Goal: Understand process/instructions: Learn about a topic

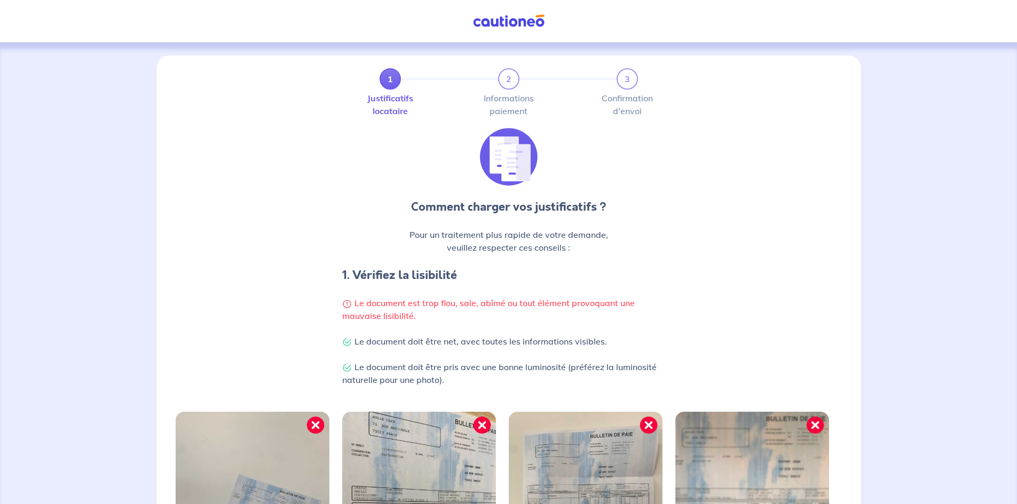
click at [519, 18] on img at bounding box center [509, 20] width 80 height 13
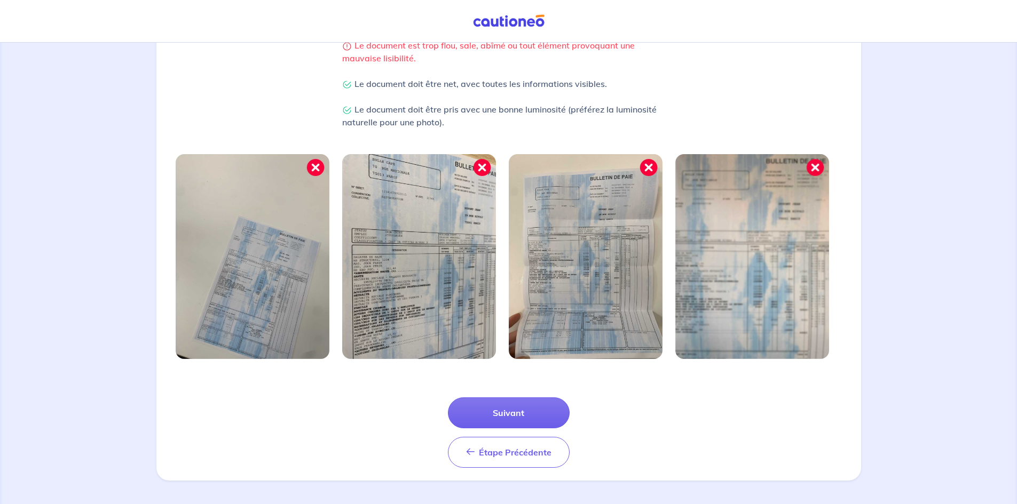
scroll to position [260, 0]
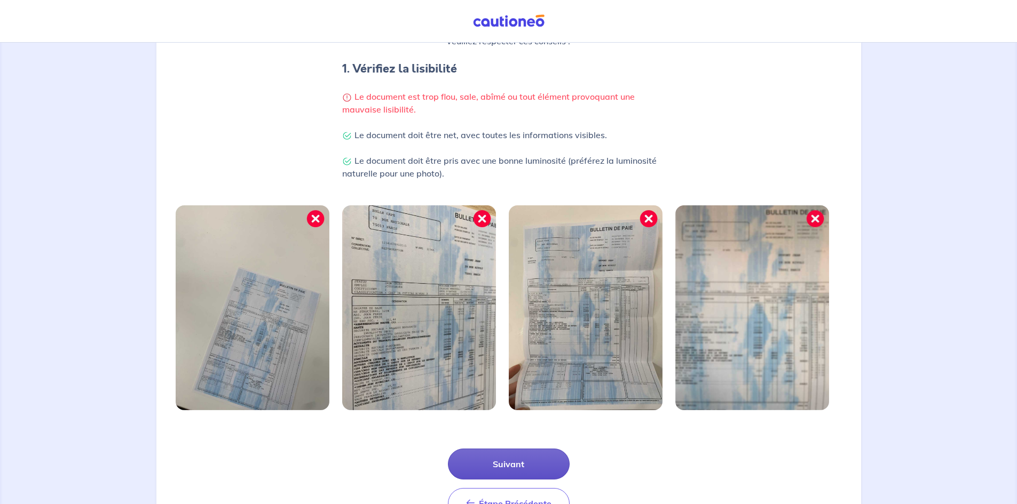
click at [533, 459] on button "Suivant" at bounding box center [509, 464] width 122 height 31
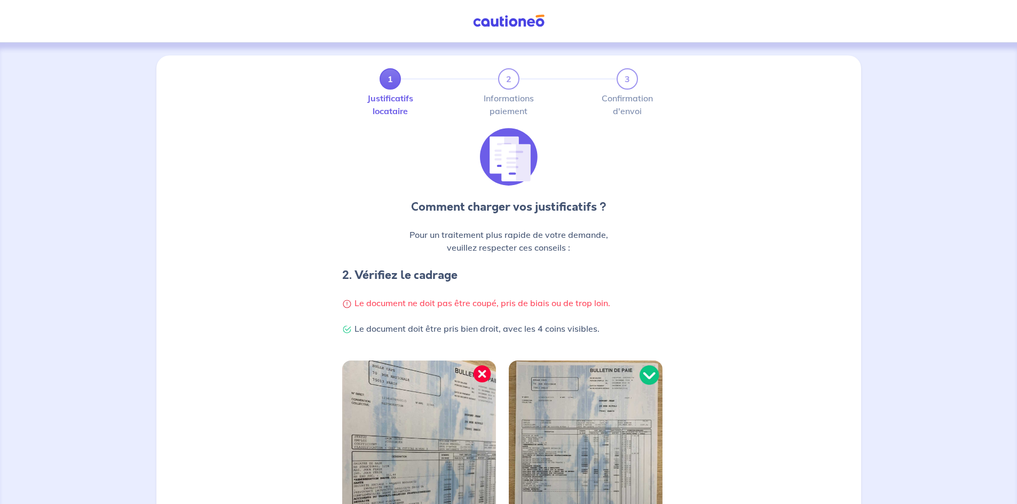
scroll to position [209, 0]
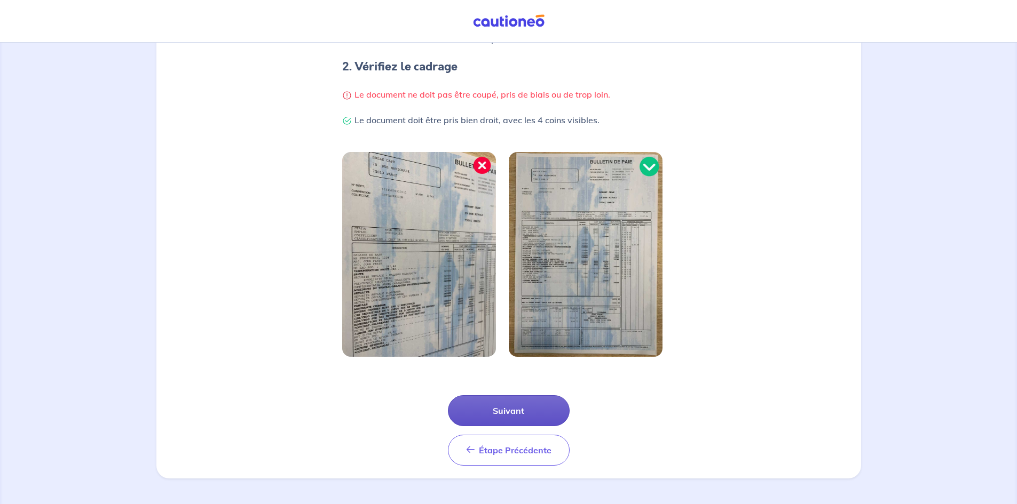
click at [511, 415] on button "Suivant" at bounding box center [509, 411] width 122 height 31
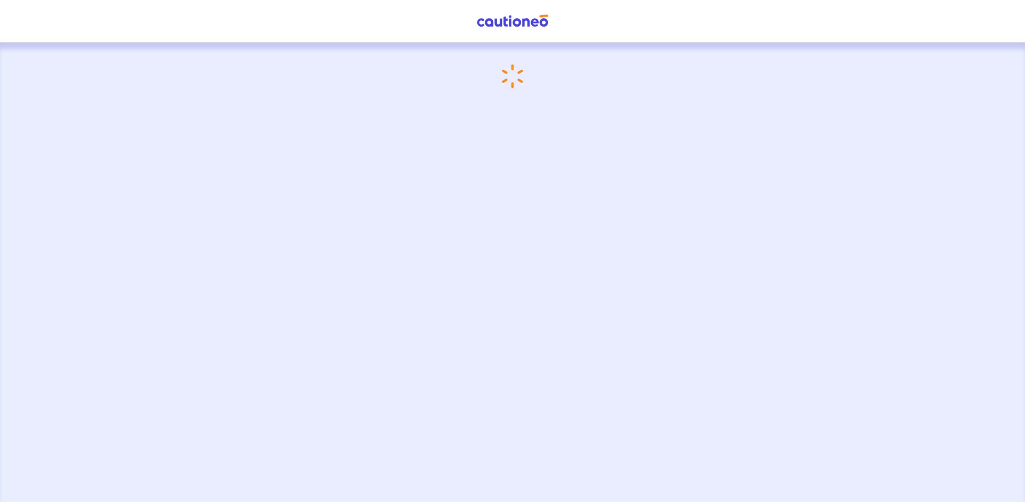
click at [508, 20] on img at bounding box center [512, 20] width 80 height 13
click at [508, 19] on img at bounding box center [512, 20] width 80 height 13
click at [512, 15] on img at bounding box center [512, 20] width 80 height 13
click at [513, 15] on img at bounding box center [512, 20] width 80 height 13
click at [515, 14] on img at bounding box center [512, 20] width 80 height 13
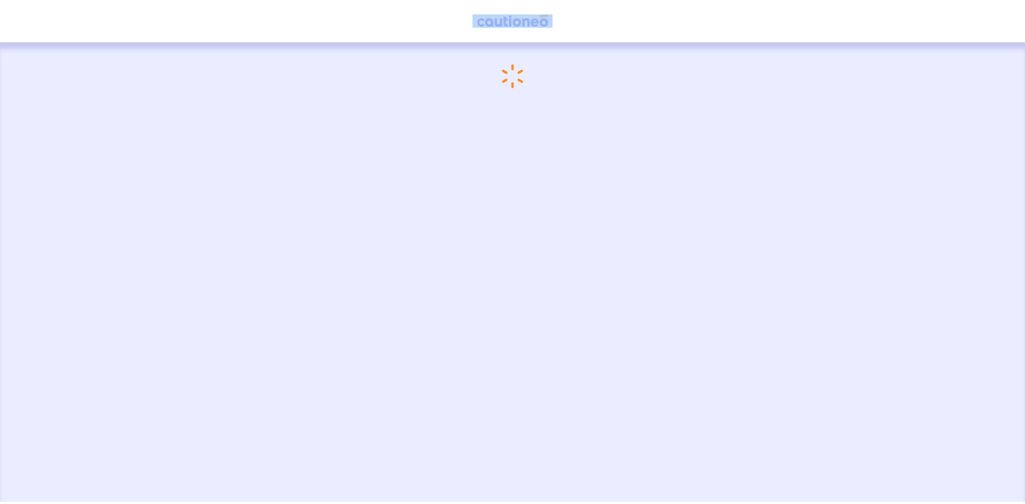
click at [516, 15] on span at bounding box center [512, 21] width 80 height 19
click at [516, 15] on img at bounding box center [512, 20] width 80 height 13
